Goal: Task Accomplishment & Management: Manage account settings

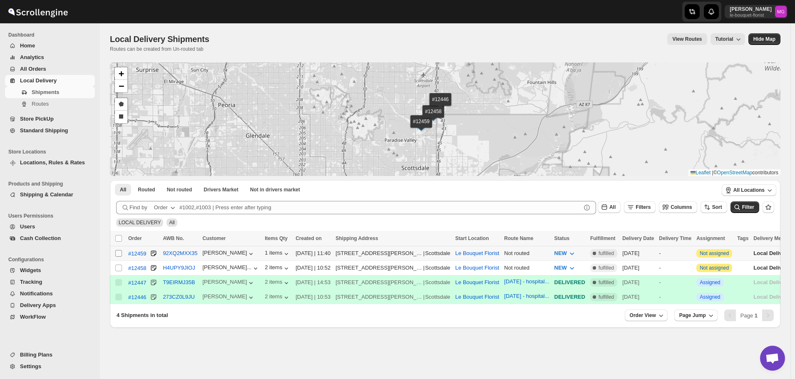
click at [121, 251] on input "Select shipment" at bounding box center [118, 253] width 7 height 7
checkbox input "true"
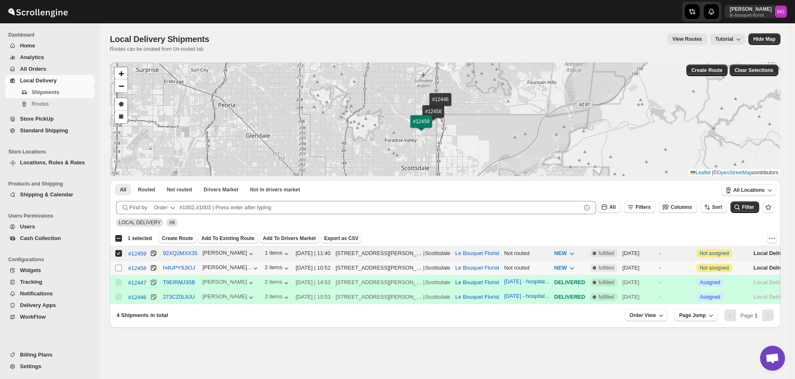
click at [121, 265] on input "Select shipment" at bounding box center [118, 268] width 7 height 7
checkbox input "true"
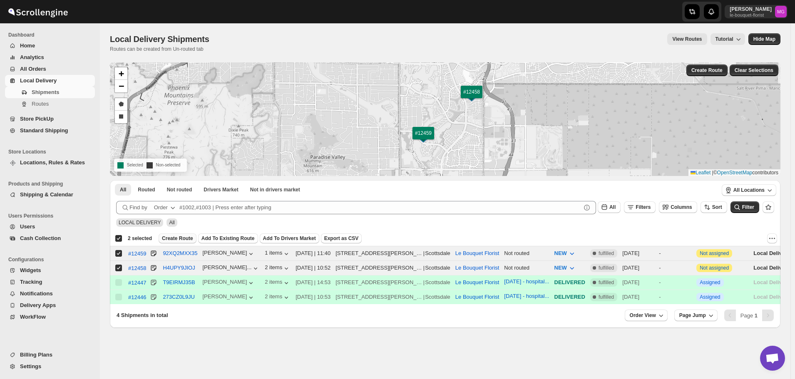
click at [186, 234] on button "Create Route" at bounding box center [178, 239] width 38 height 10
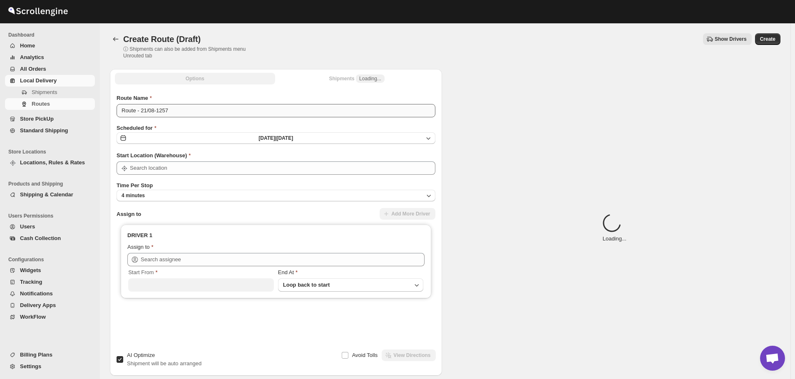
type input "Le Bouquet Florist"
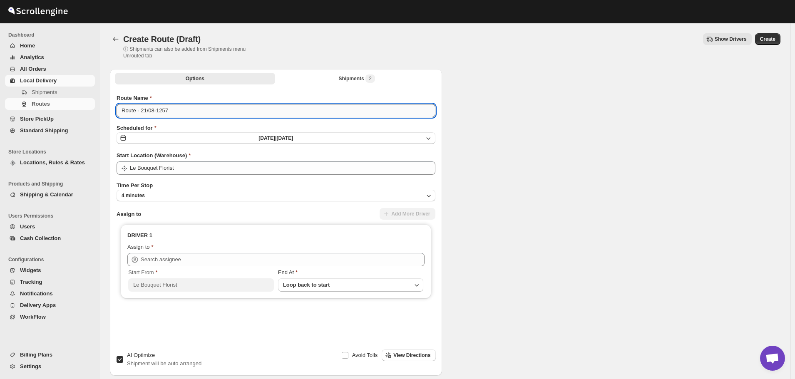
click at [173, 109] on input "Route - 21/08-1257" at bounding box center [276, 110] width 319 height 13
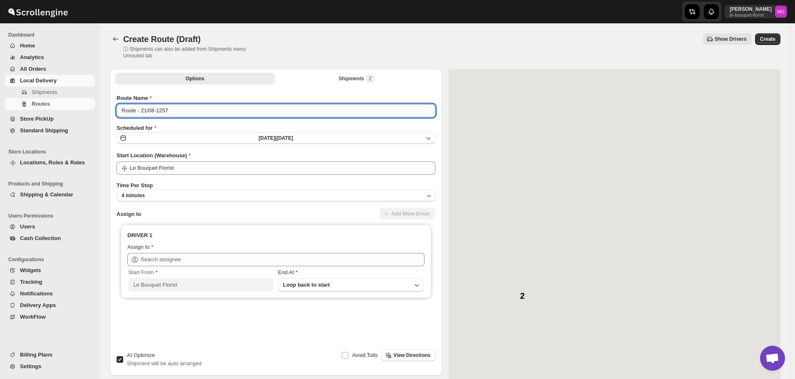
click at [173, 109] on input "Route - 21/08-1257" at bounding box center [276, 110] width 319 height 13
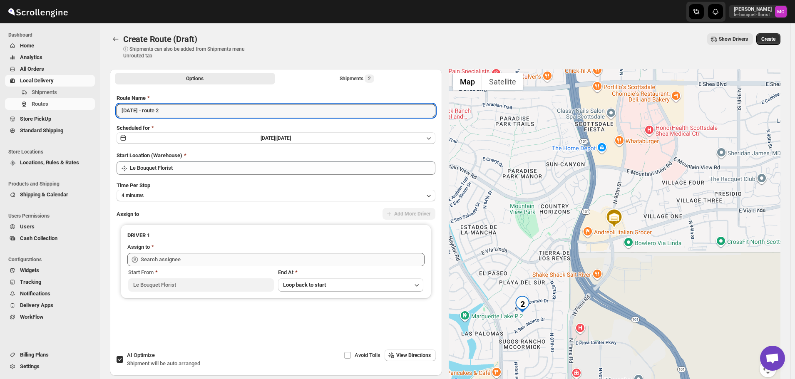
type input "[DATE] - route 2"
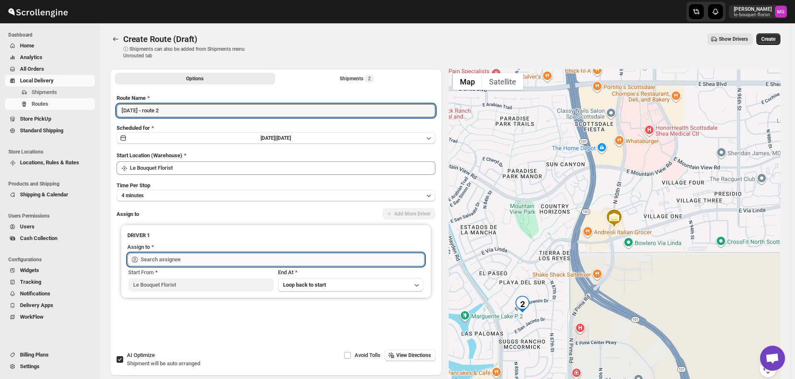
click at [155, 256] on input "text" at bounding box center [283, 259] width 284 height 13
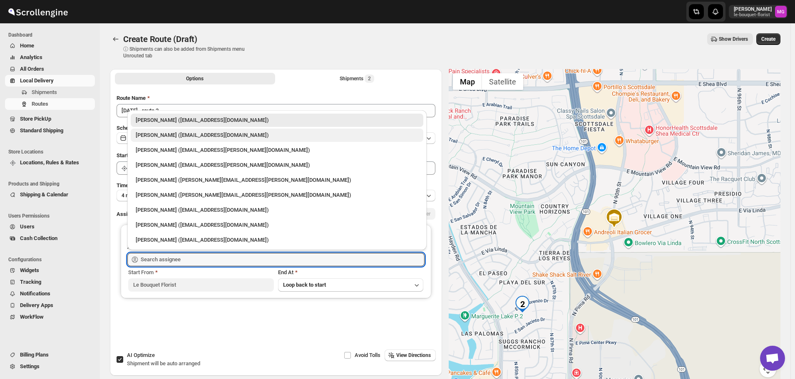
click at [189, 133] on div "[PERSON_NAME] ([EMAIL_ADDRESS][DOMAIN_NAME])" at bounding box center [277, 135] width 283 height 8
type input "[PERSON_NAME] ([EMAIL_ADDRESS][DOMAIN_NAME])"
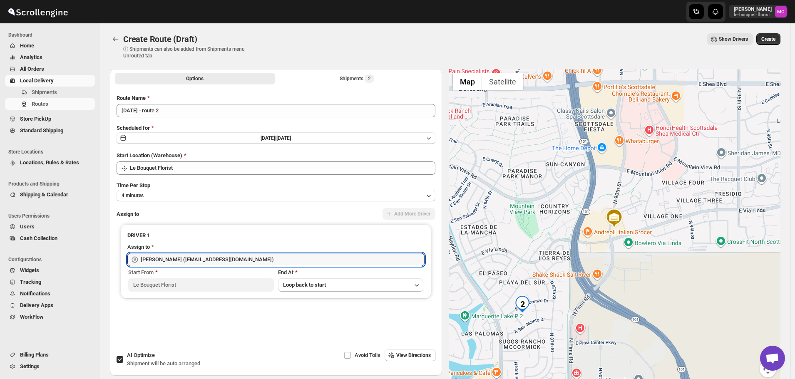
click at [134, 361] on span "Shipment will be auto arranged" at bounding box center [163, 364] width 73 height 6
click at [123, 361] on input "AI Optimize Shipment will be auto arranged" at bounding box center [120, 359] width 7 height 7
checkbox input "false"
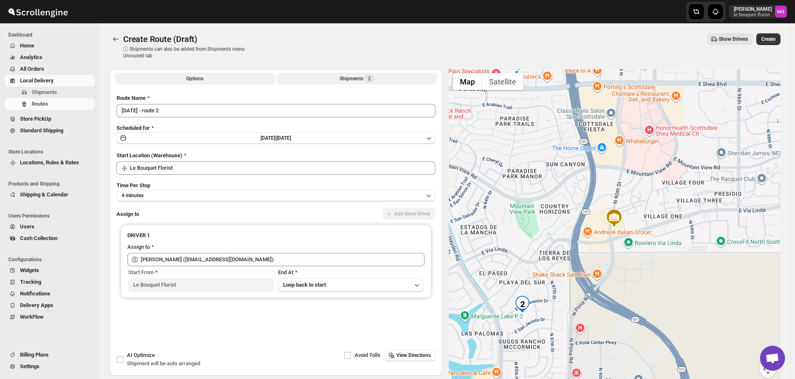
click at [346, 77] on div "Shipments 2" at bounding box center [357, 79] width 35 height 8
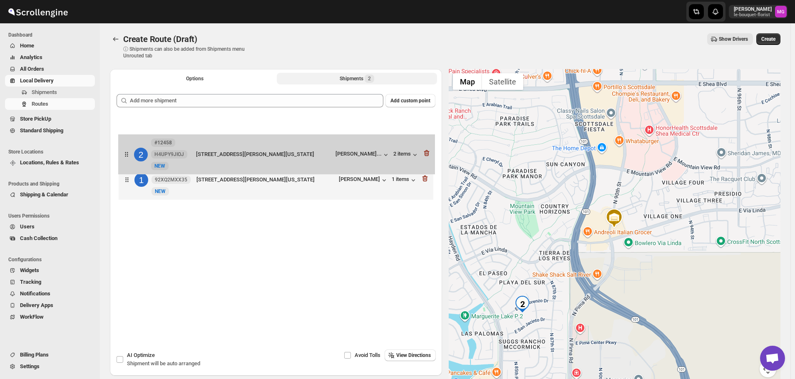
drag, startPoint x: 259, startPoint y: 192, endPoint x: 259, endPoint y: 150, distance: 42.0
click at [259, 150] on div "1 #12459 92XQ2MXX35 New NEW [STREET_ADDRESS][PERSON_NAME][US_STATE] [PERSON_NAM…" at bounding box center [276, 160] width 319 height 88
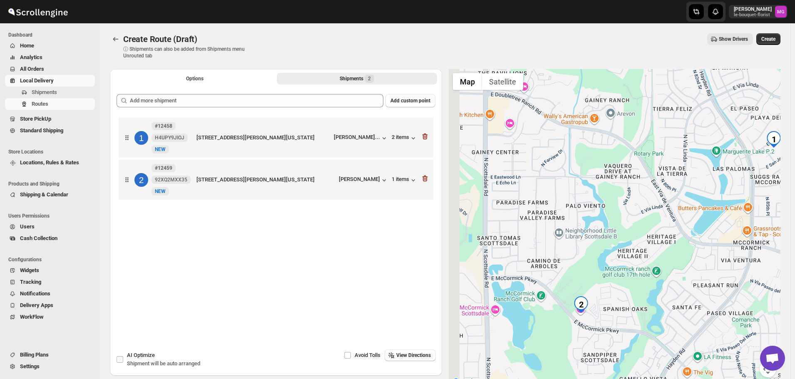
drag, startPoint x: 538, startPoint y: 216, endPoint x: 649, endPoint y: 174, distance: 118.6
click at [649, 174] on div at bounding box center [615, 228] width 332 height 318
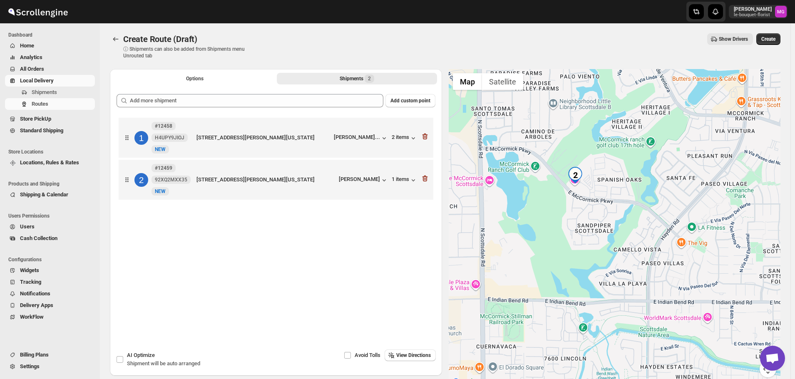
drag, startPoint x: 535, startPoint y: 271, endPoint x: 544, endPoint y: 214, distance: 57.2
click at [544, 214] on div at bounding box center [615, 228] width 332 height 318
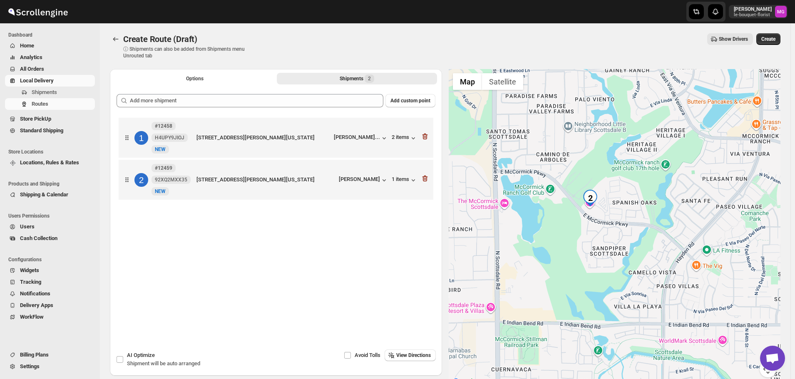
drag, startPoint x: 558, startPoint y: 240, endPoint x: 565, endPoint y: 255, distance: 15.9
click at [565, 254] on div at bounding box center [615, 228] width 332 height 318
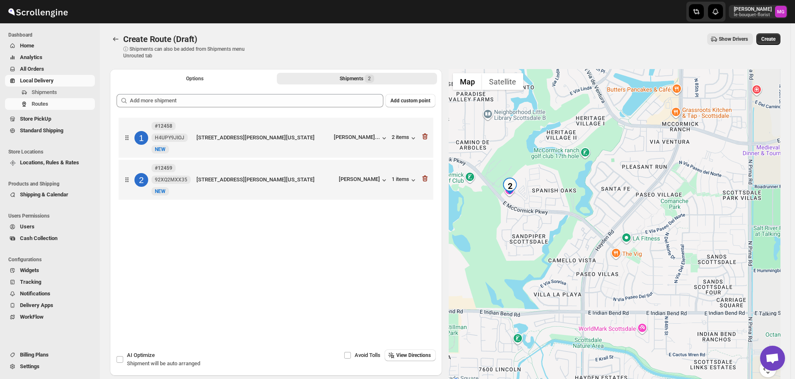
drag, startPoint x: 734, startPoint y: 242, endPoint x: 640, endPoint y: 209, distance: 99.9
click at [640, 209] on div at bounding box center [615, 228] width 332 height 318
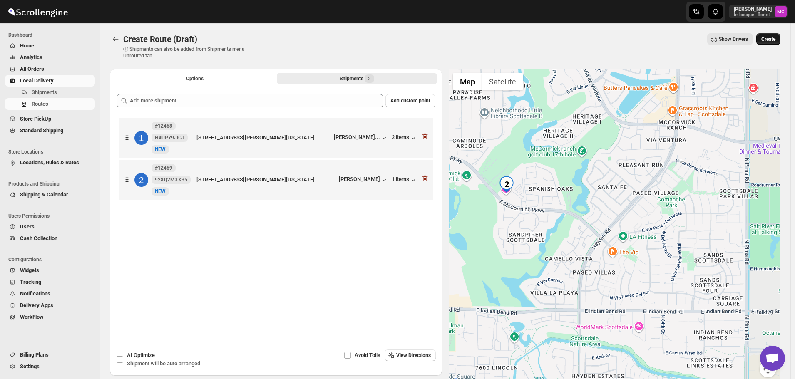
click at [781, 39] on button "Create" at bounding box center [768, 39] width 24 height 12
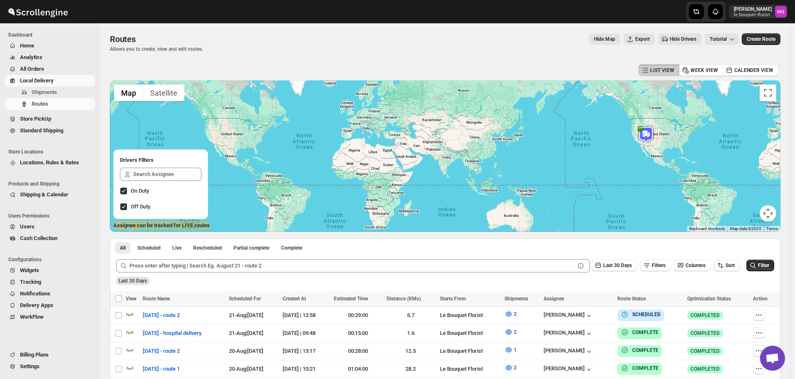
click at [62, 72] on span "All Orders" at bounding box center [56, 69] width 73 height 8
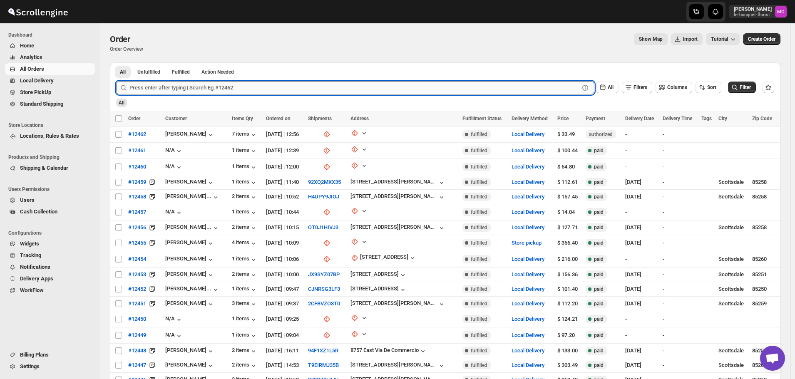
click at [170, 85] on input "text" at bounding box center [354, 87] width 450 height 13
type input "#12440"
click at [116, 62] on button "Submit" at bounding box center [128, 66] width 24 height 9
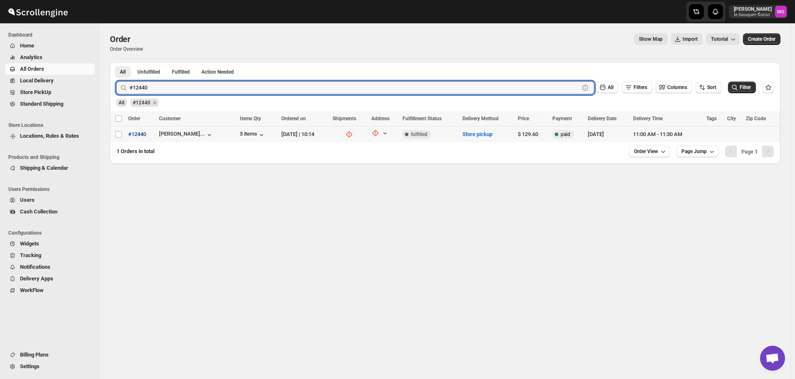
click at [142, 133] on span "#12440" at bounding box center [137, 134] width 18 height 8
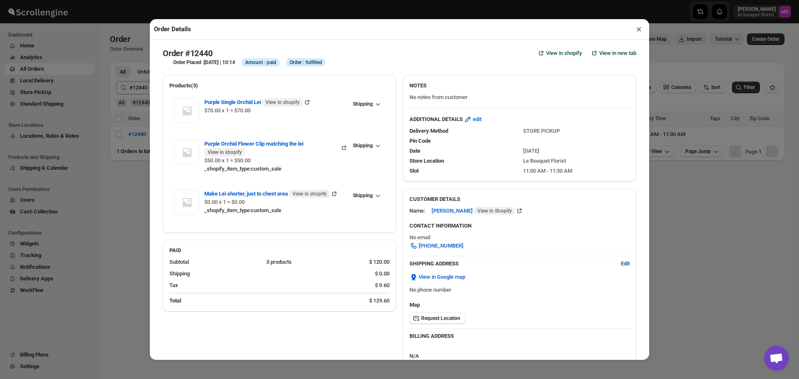
click at [623, 265] on span "Edit" at bounding box center [625, 264] width 9 height 8
select select "US"
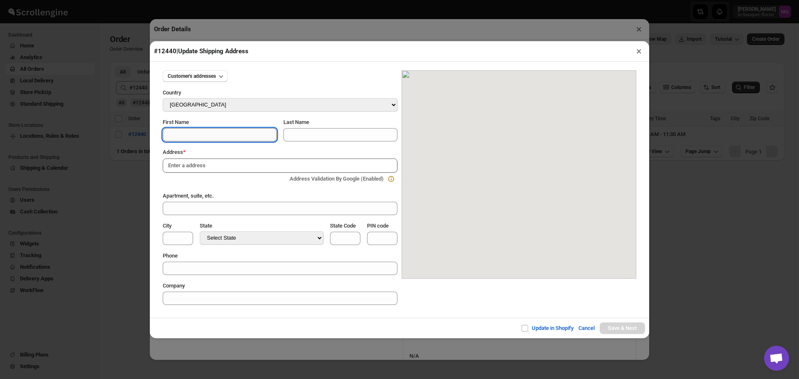
click at [199, 133] on input "First Name" at bounding box center [220, 134] width 114 height 13
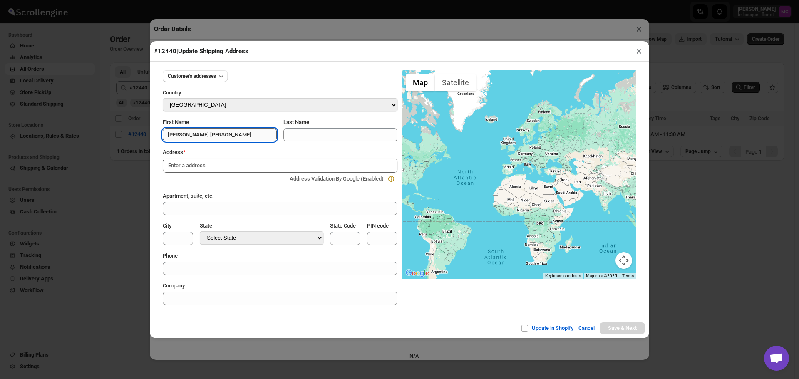
type input "[PERSON_NAME] [PERSON_NAME]"
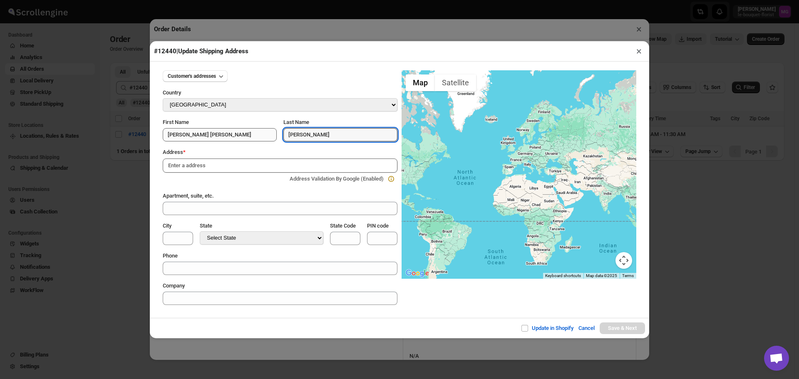
type input "[PERSON_NAME]"
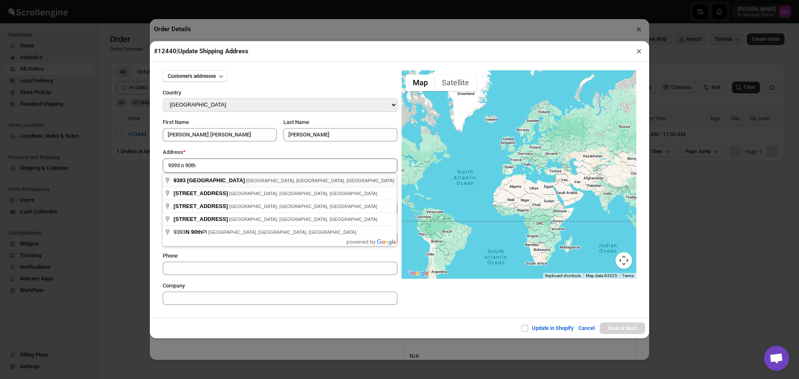
type input "[STREET_ADDRESS]"
type input "[GEOGRAPHIC_DATA]"
select select "[US_STATE]"
type input "AZ"
type input "85258"
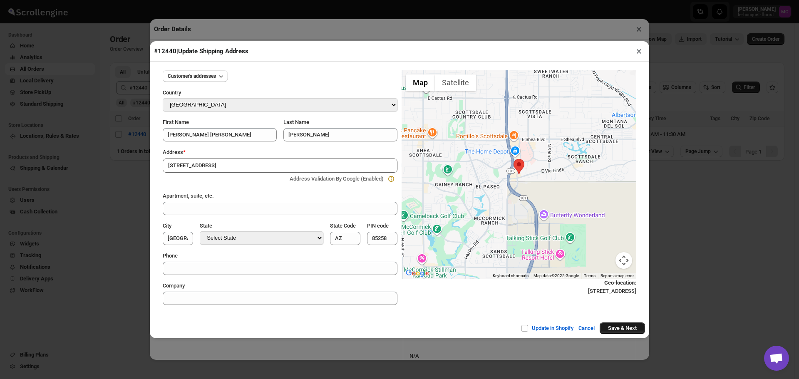
click at [617, 326] on button "Save & Next" at bounding box center [622, 329] width 45 height 12
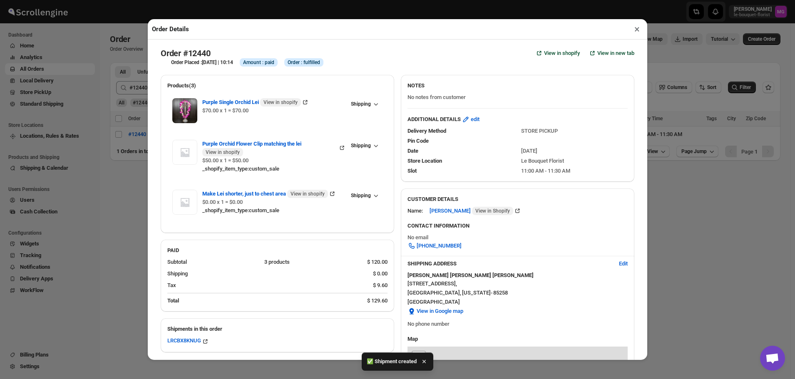
click at [642, 34] on button "×" at bounding box center [637, 29] width 12 height 12
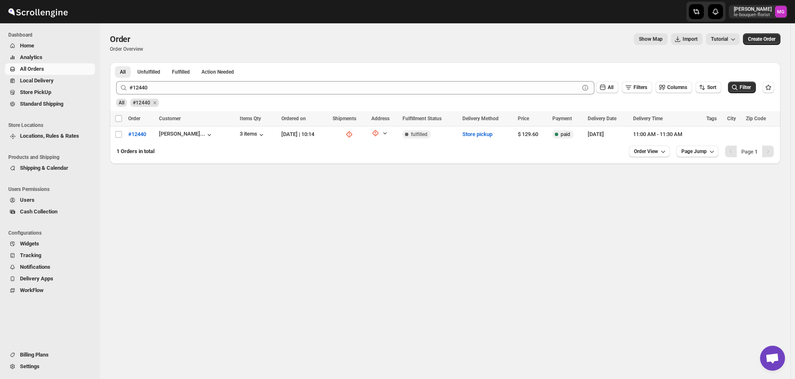
click at [51, 117] on ul "Store Locations Locations, Rules & Rates" at bounding box center [48, 133] width 96 height 32
click at [47, 92] on span "Store PickUp" at bounding box center [35, 92] width 31 height 6
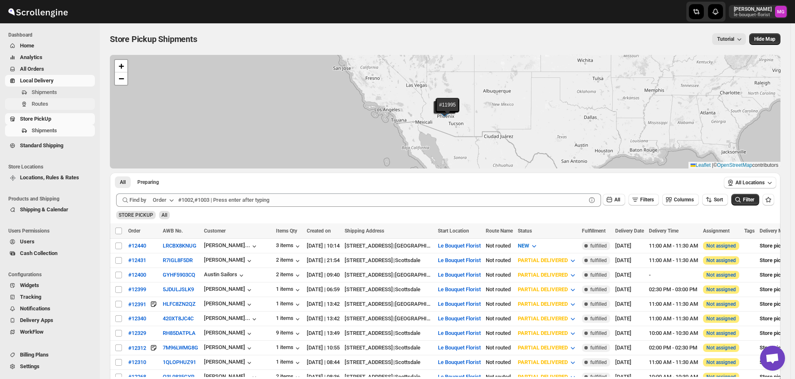
click at [35, 103] on span "Routes" at bounding box center [40, 104] width 17 height 6
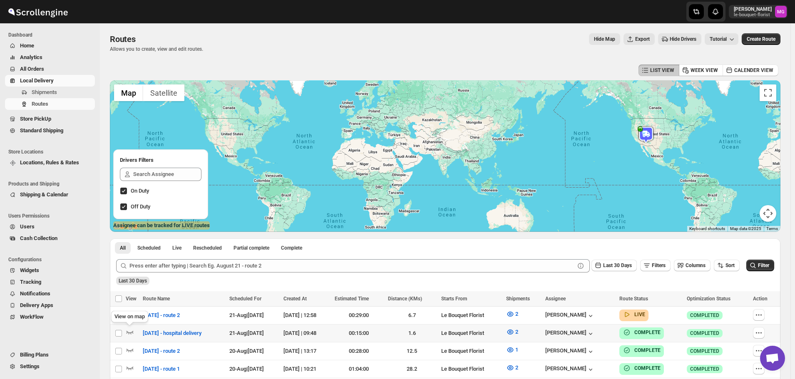
click at [130, 316] on div "View on map" at bounding box center [129, 318] width 40 height 18
click at [132, 317] on icon "button" at bounding box center [130, 314] width 8 height 8
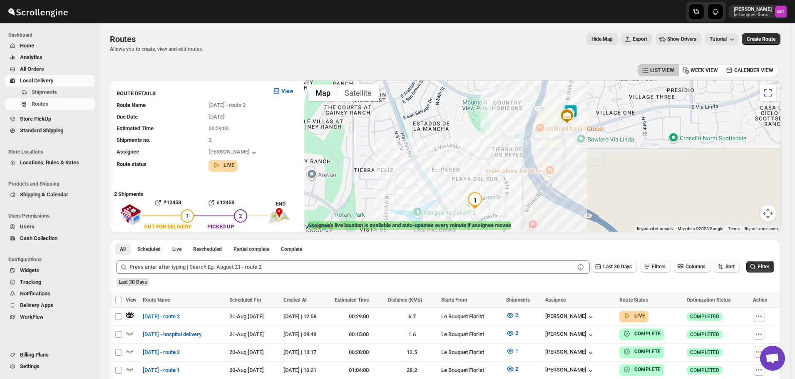
click at [578, 104] on img at bounding box center [570, 112] width 17 height 17
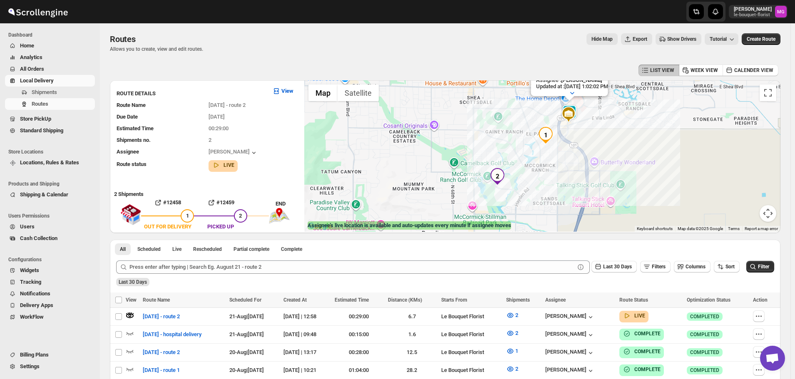
drag, startPoint x: 654, startPoint y: 213, endPoint x: 644, endPoint y: 159, distance: 55.6
click at [644, 159] on div "Assignee : [PERSON_NAME] Updated at : [DATE] 1:02:02 PM Duty mode Enabled Batte…" at bounding box center [542, 156] width 476 height 152
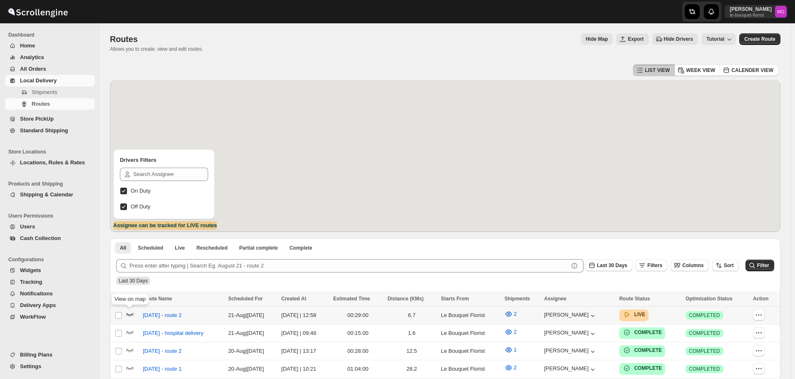
click at [131, 311] on icon "button" at bounding box center [130, 314] width 8 height 8
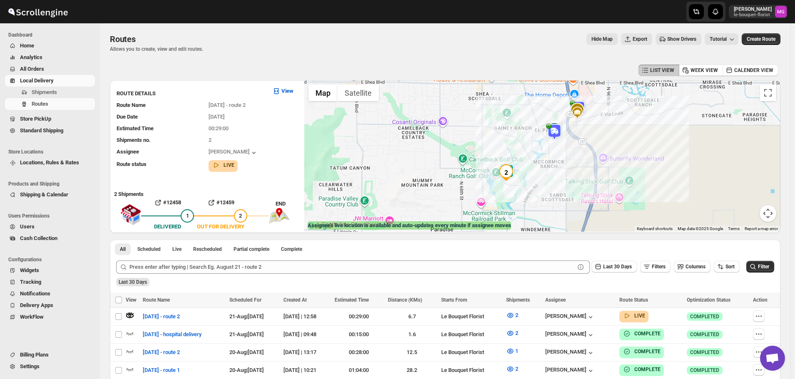
click at [557, 133] on img at bounding box center [554, 132] width 17 height 17
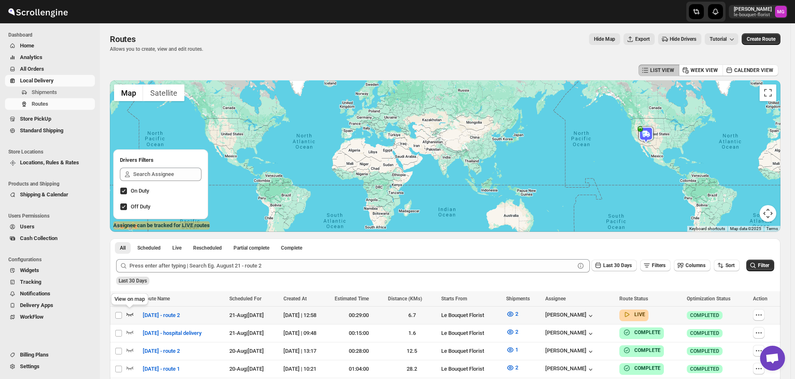
click at [129, 316] on icon "button" at bounding box center [130, 314] width 8 height 8
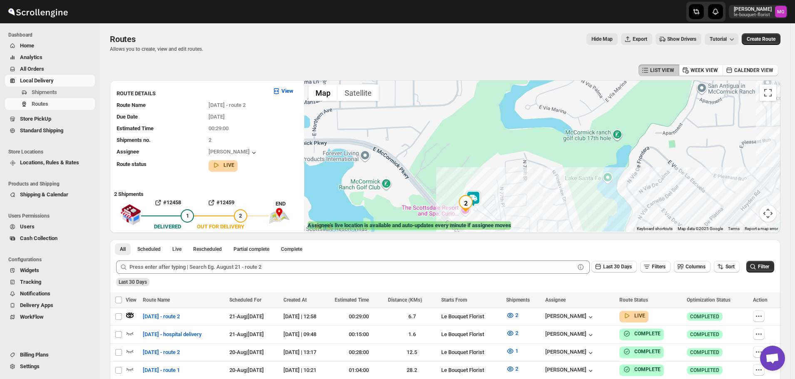
click at [478, 194] on img at bounding box center [473, 199] width 17 height 17
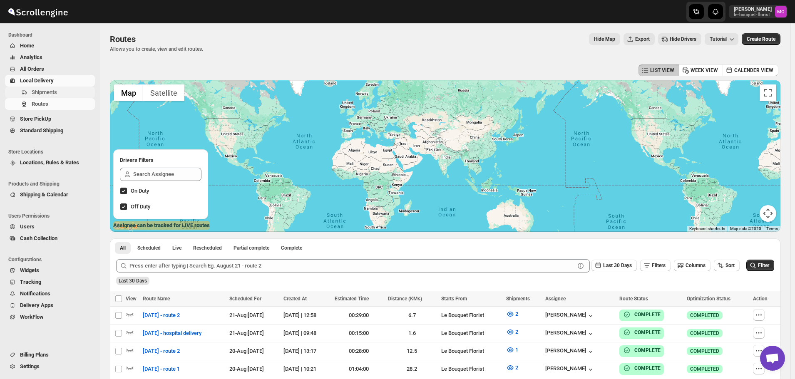
click at [68, 90] on span "Shipments" at bounding box center [63, 92] width 62 height 8
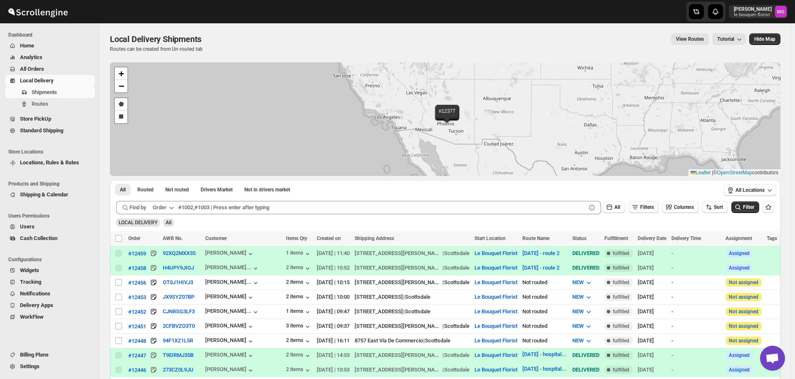
click at [657, 203] on button "Filters" at bounding box center [644, 207] width 30 height 12
click at [646, 245] on button "Add Filter" at bounding box center [647, 240] width 38 height 12
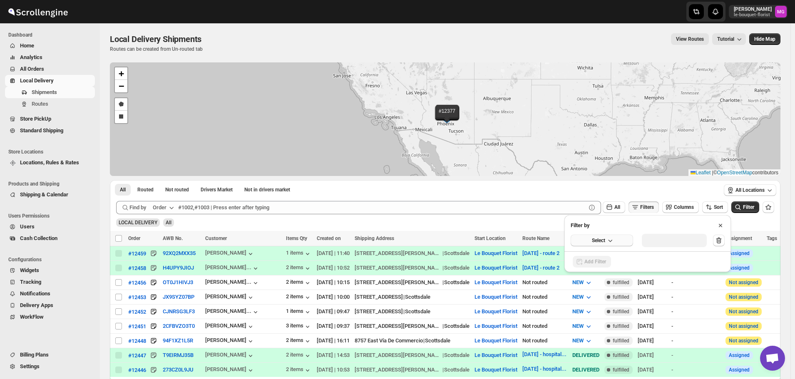
click at [614, 242] on icon "button" at bounding box center [610, 240] width 8 height 8
click at [607, 255] on div "Delivery Date" at bounding box center [591, 258] width 31 height 8
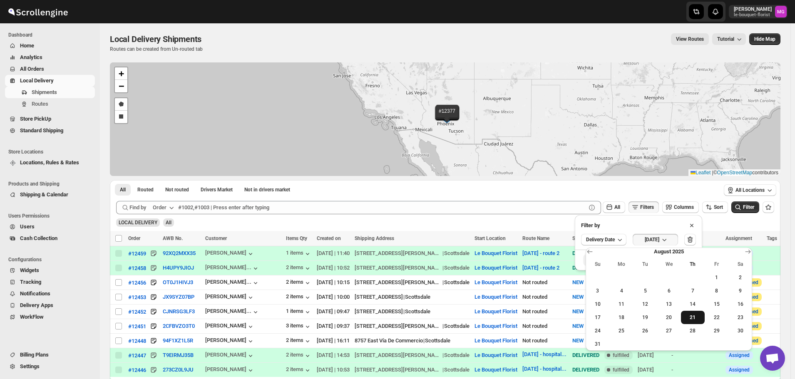
click at [699, 316] on span "21" at bounding box center [692, 317] width 17 height 7
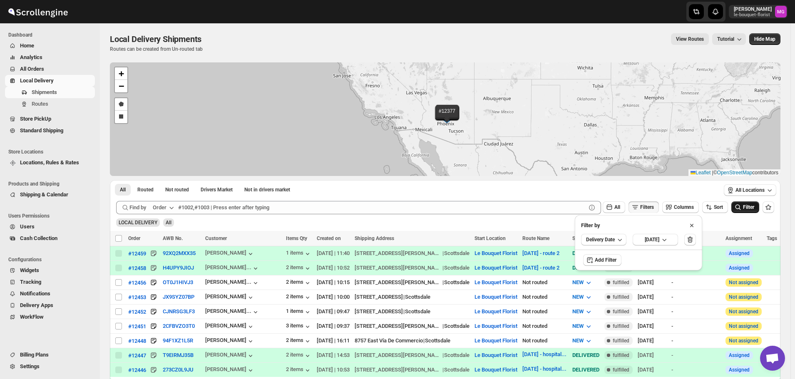
click at [741, 208] on icon "submit" at bounding box center [738, 207] width 8 height 8
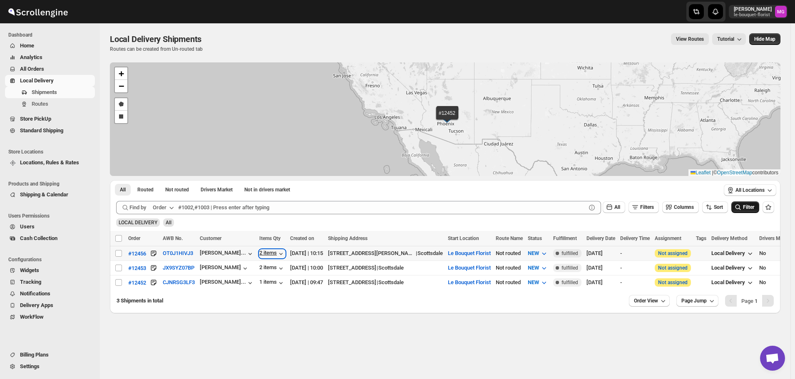
click at [268, 254] on div "2 items" at bounding box center [272, 254] width 26 height 8
click at [271, 254] on div "2 items" at bounding box center [272, 254] width 26 height 8
click at [260, 269] on div "2 items" at bounding box center [272, 268] width 26 height 8
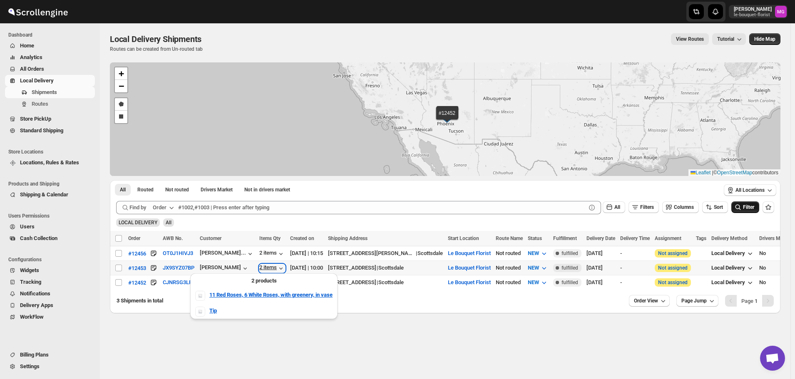
click at [260, 269] on div "2 items" at bounding box center [272, 268] width 26 height 8
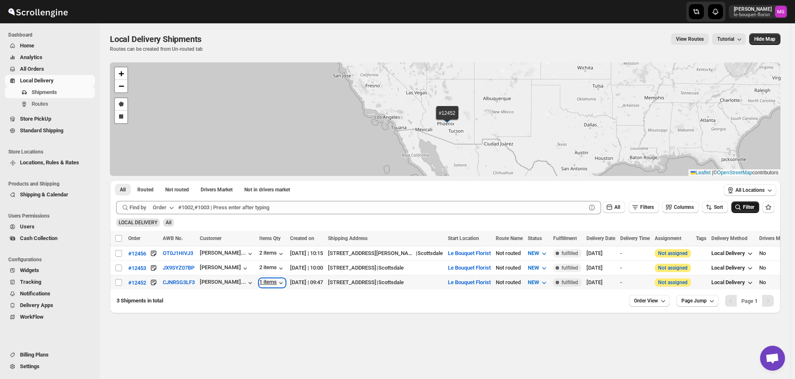
click at [266, 280] on div "1 items" at bounding box center [272, 283] width 26 height 8
